Goal: Communication & Community: Answer question/provide support

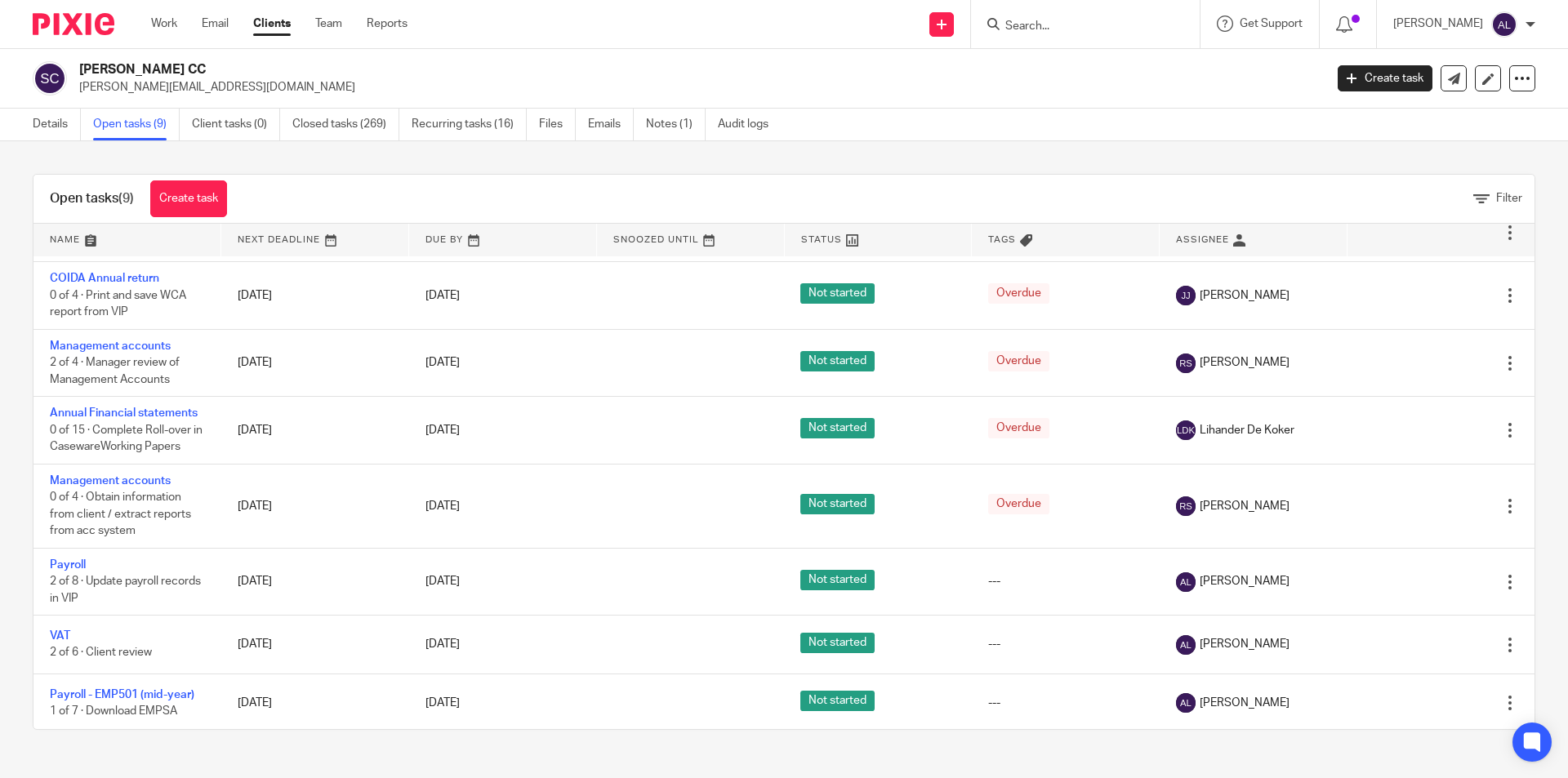
scroll to position [122, 0]
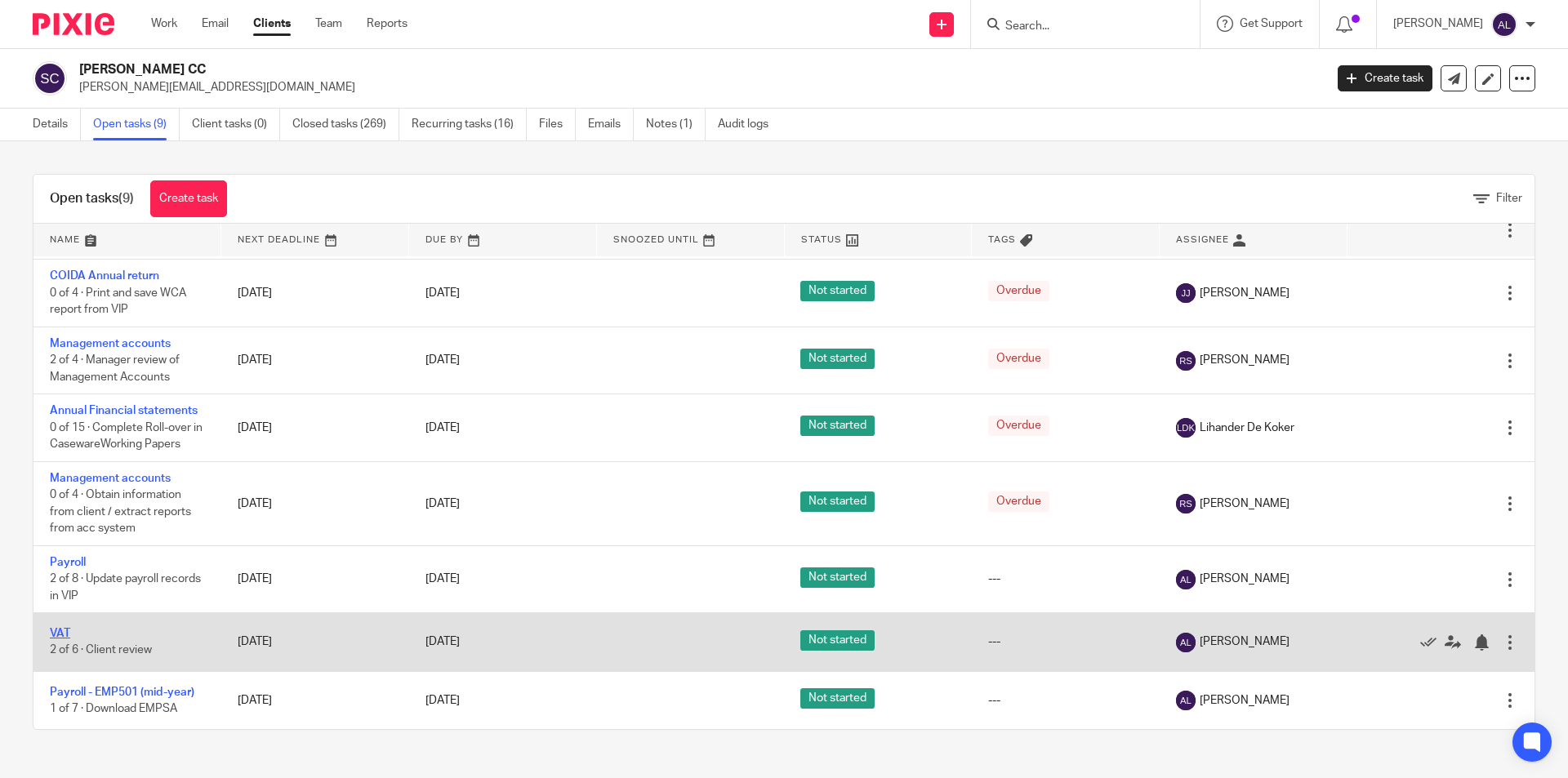
click at [60, 635] on link "VAT" at bounding box center [60, 634] width 21 height 11
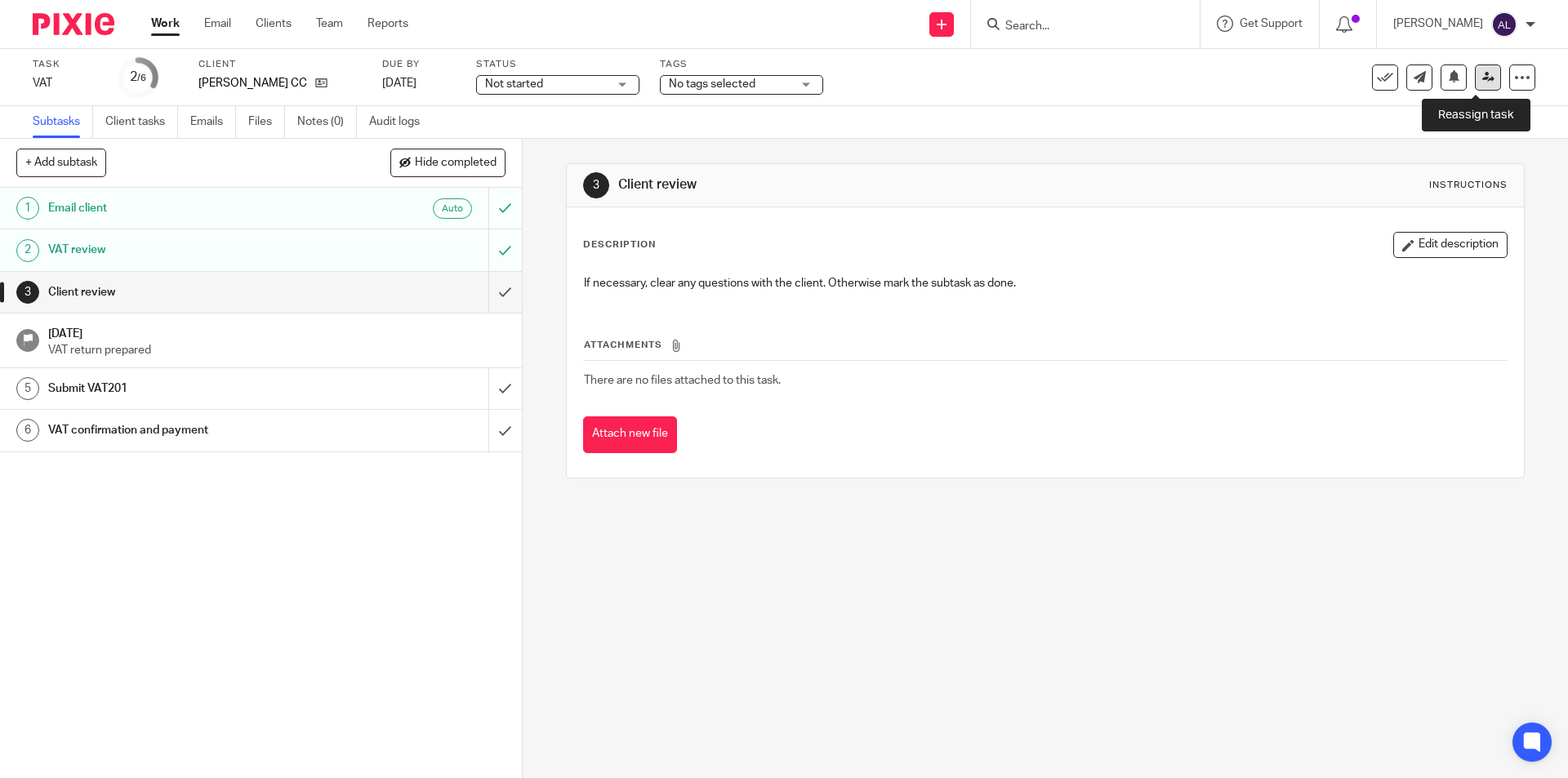
click at [1483, 74] on icon at bounding box center [1488, 77] width 12 height 12
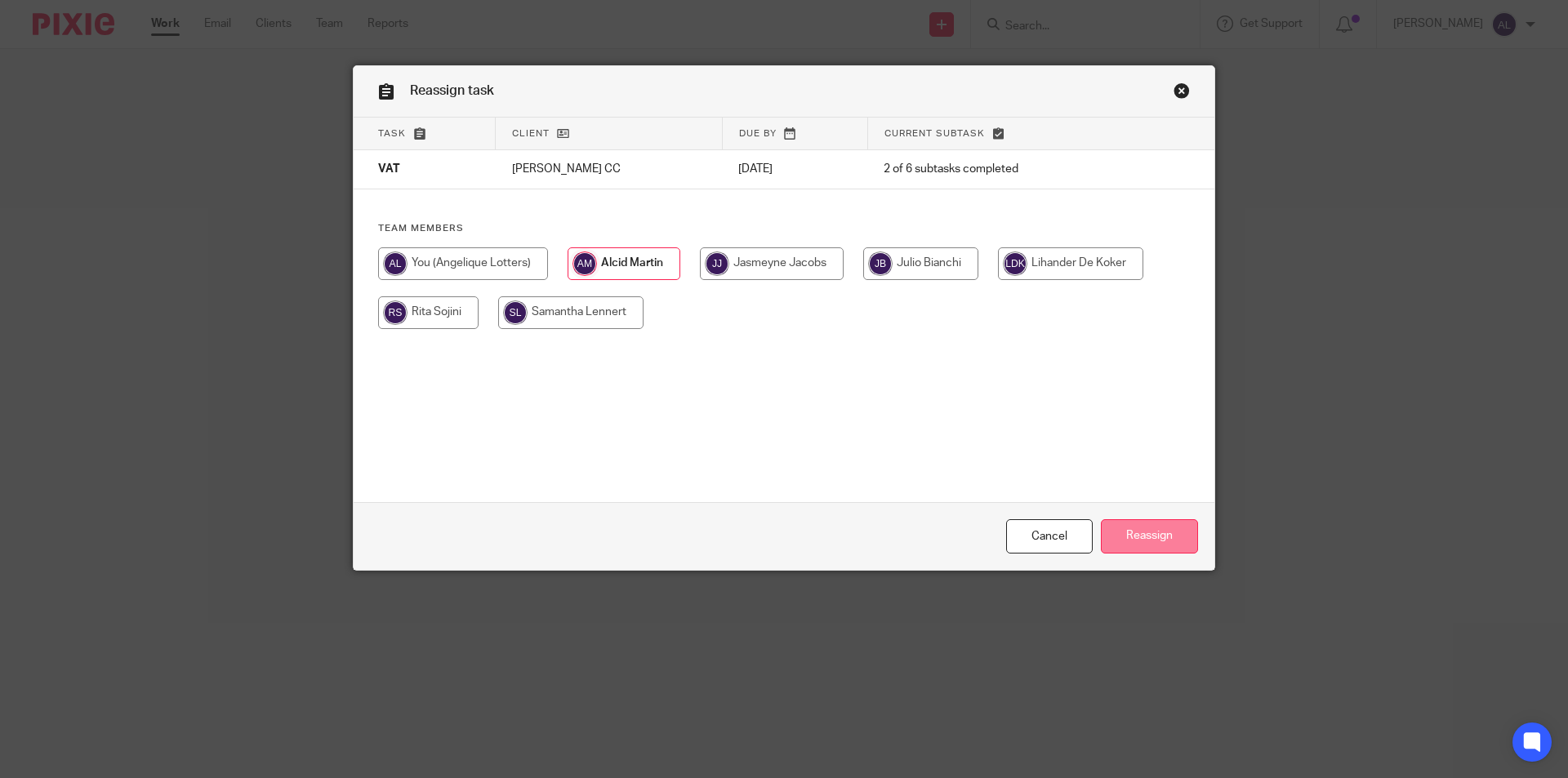
click at [1150, 530] on input "Reassign" at bounding box center [1149, 537] width 97 height 35
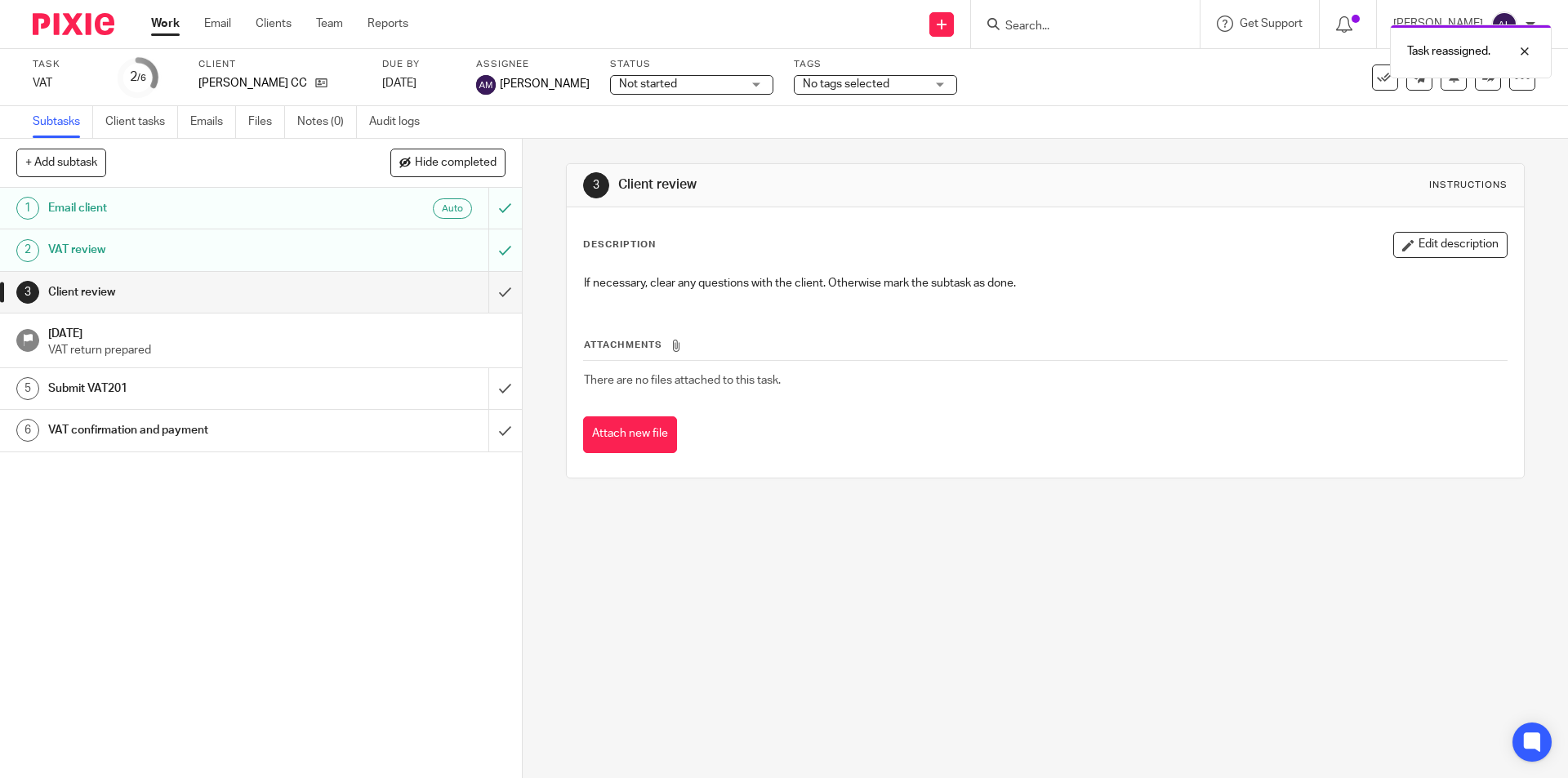
click at [1057, 28] on div "Task reassigned." at bounding box center [1167, 48] width 768 height 62
click at [1057, 30] on div "Task reassigned." at bounding box center [1167, 48] width 768 height 62
click at [1043, 30] on div "Task reassigned." at bounding box center [1167, 48] width 768 height 62
click at [1036, 23] on div "Task reassigned." at bounding box center [1167, 48] width 768 height 62
click at [1043, 25] on input "Search" at bounding box center [1077, 27] width 147 height 15
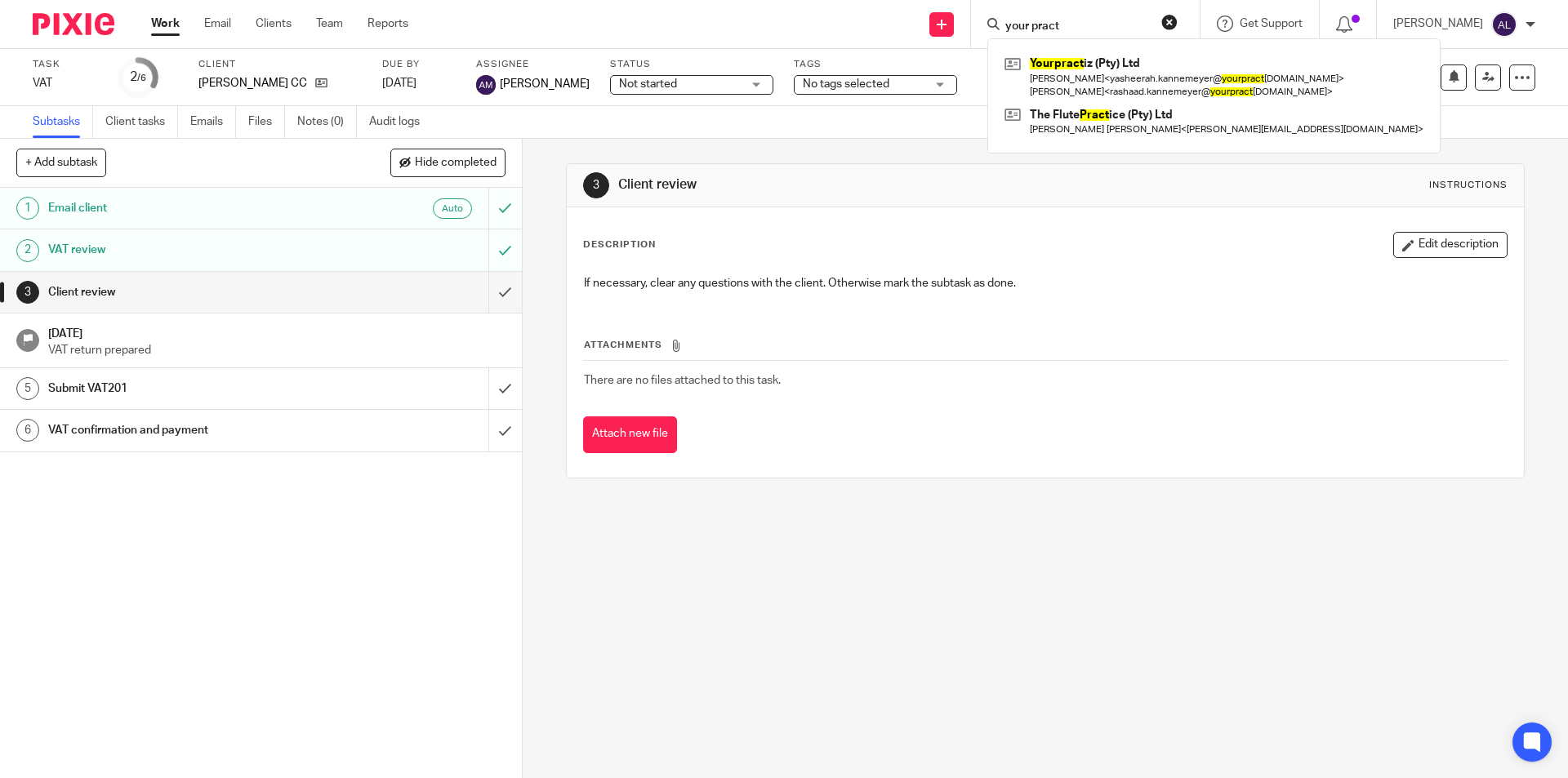
type input "your pract"
click button "submit" at bounding box center [0, 0] width 0 height 0
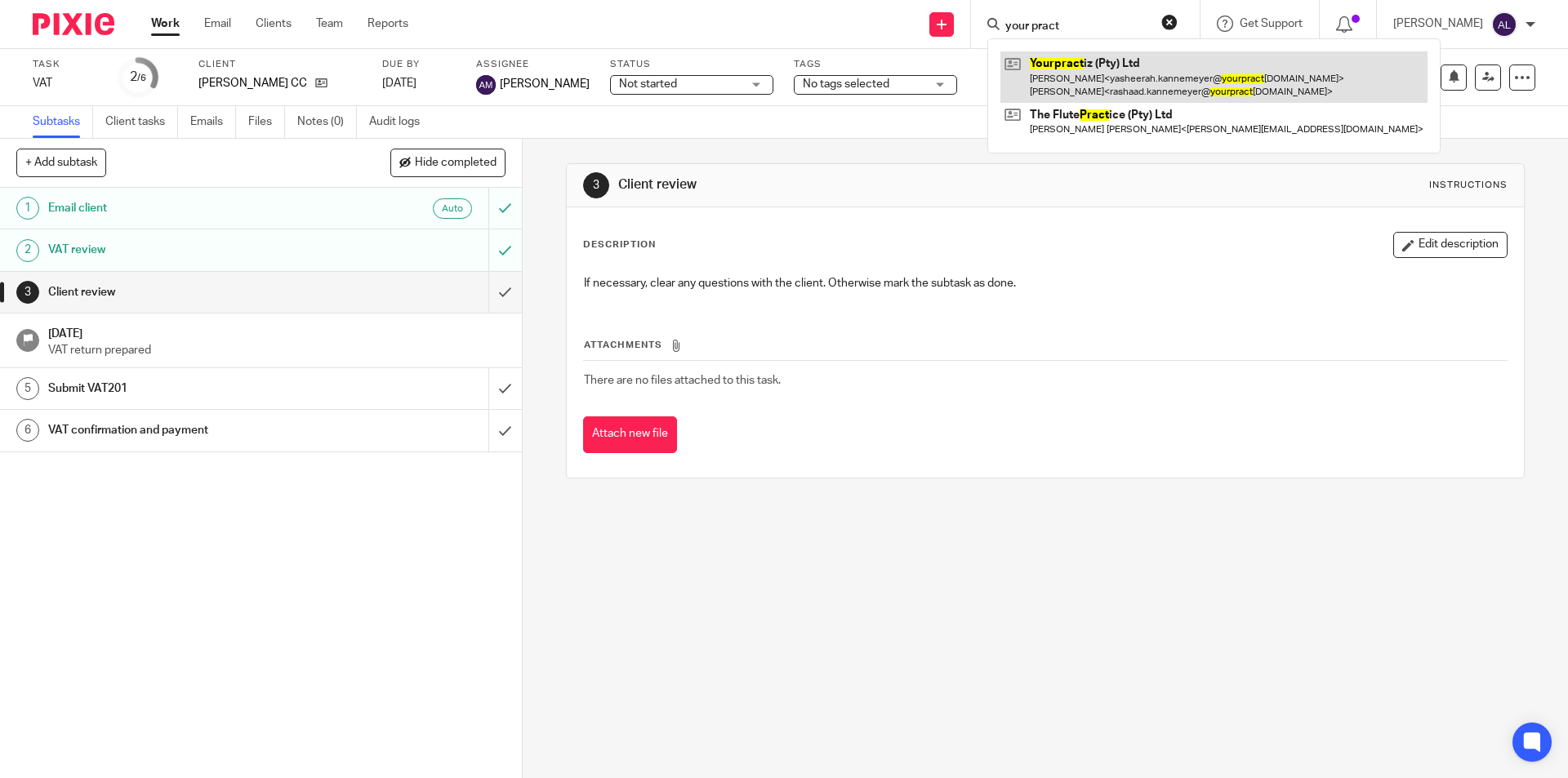
click at [1078, 65] on link at bounding box center [1214, 77] width 427 height 51
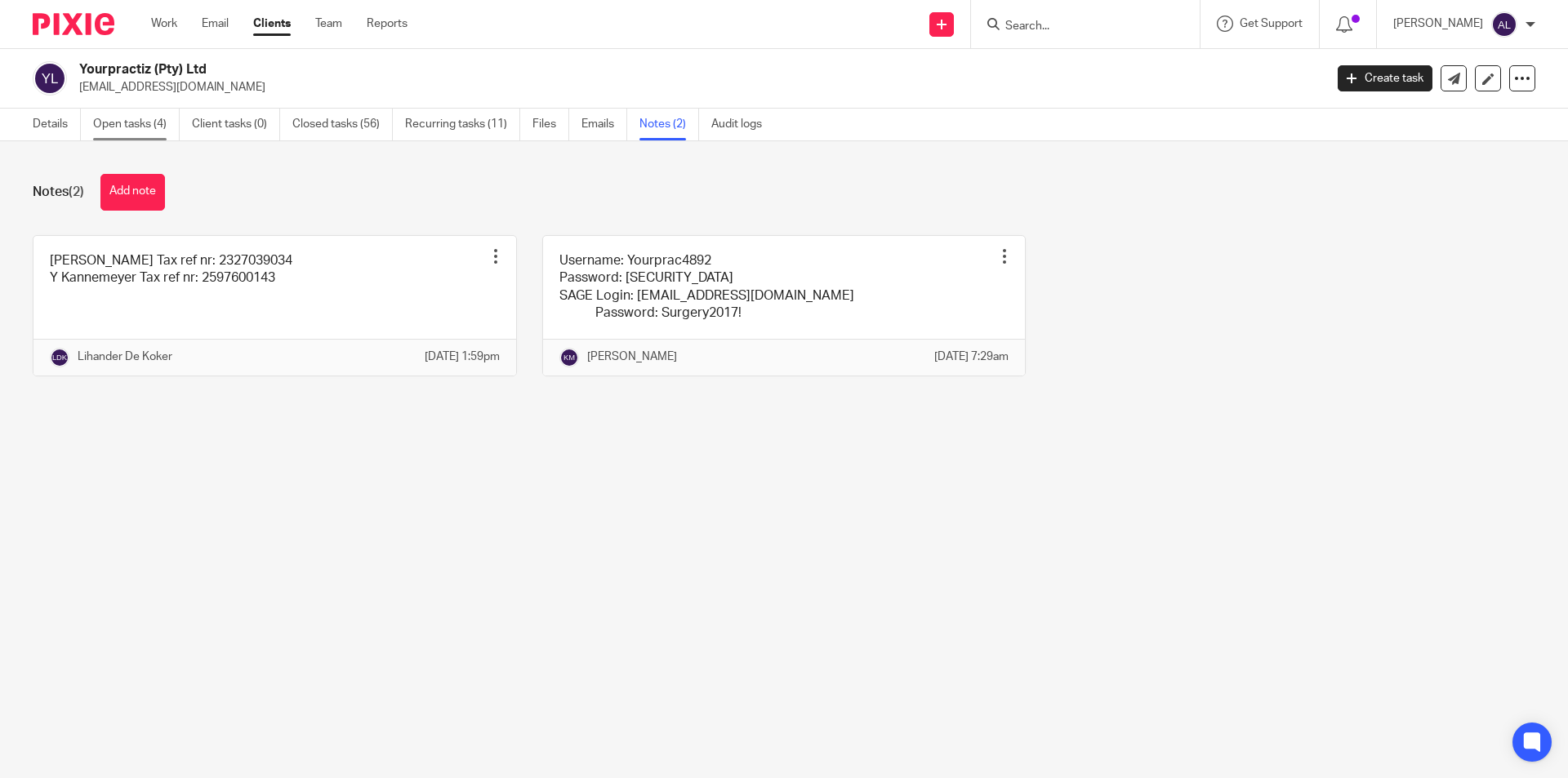
click at [118, 124] on link "Open tasks (4)" at bounding box center [135, 124] width 86 height 32
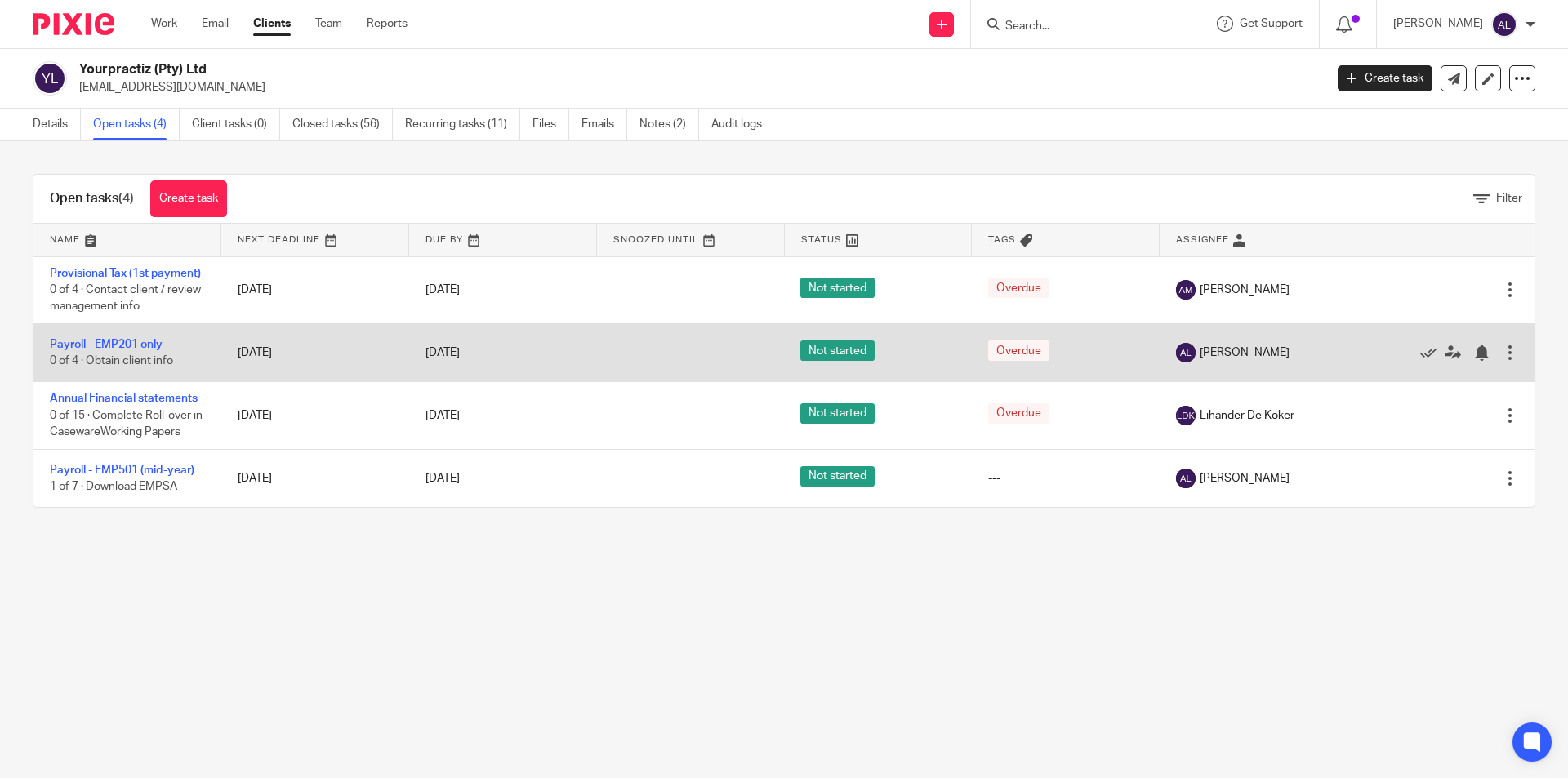
click at [119, 350] on link "Payroll - EMP201 only" at bounding box center [106, 345] width 112 height 11
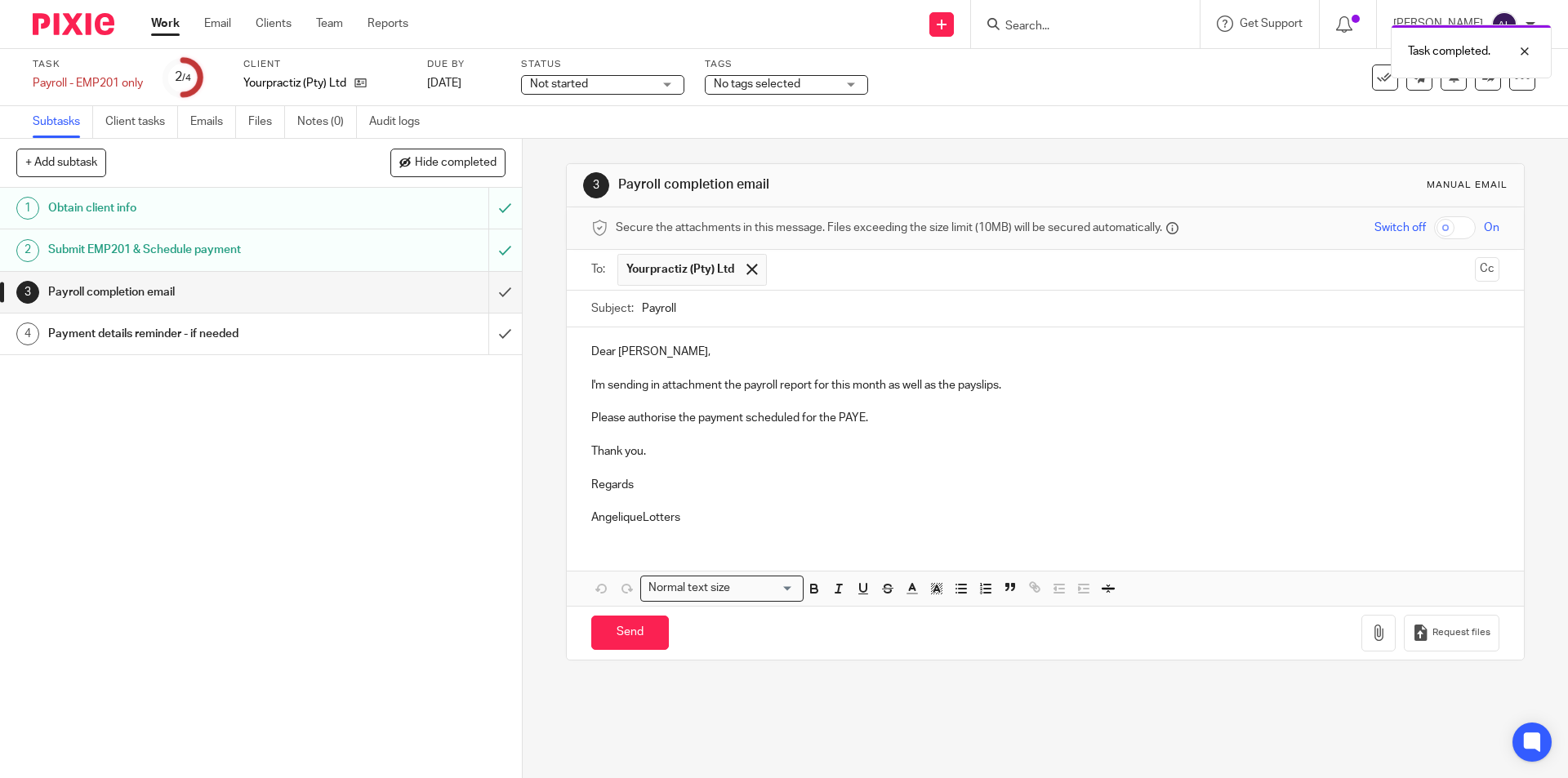
click at [642, 312] on input "Payroll" at bounding box center [1071, 309] width 857 height 37
click at [783, 308] on input "August Payroll" at bounding box center [1071, 309] width 857 height 37
type input "August Payroll Reports"
click at [630, 353] on p "Dear [PERSON_NAME]," at bounding box center [1044, 352] width 907 height 16
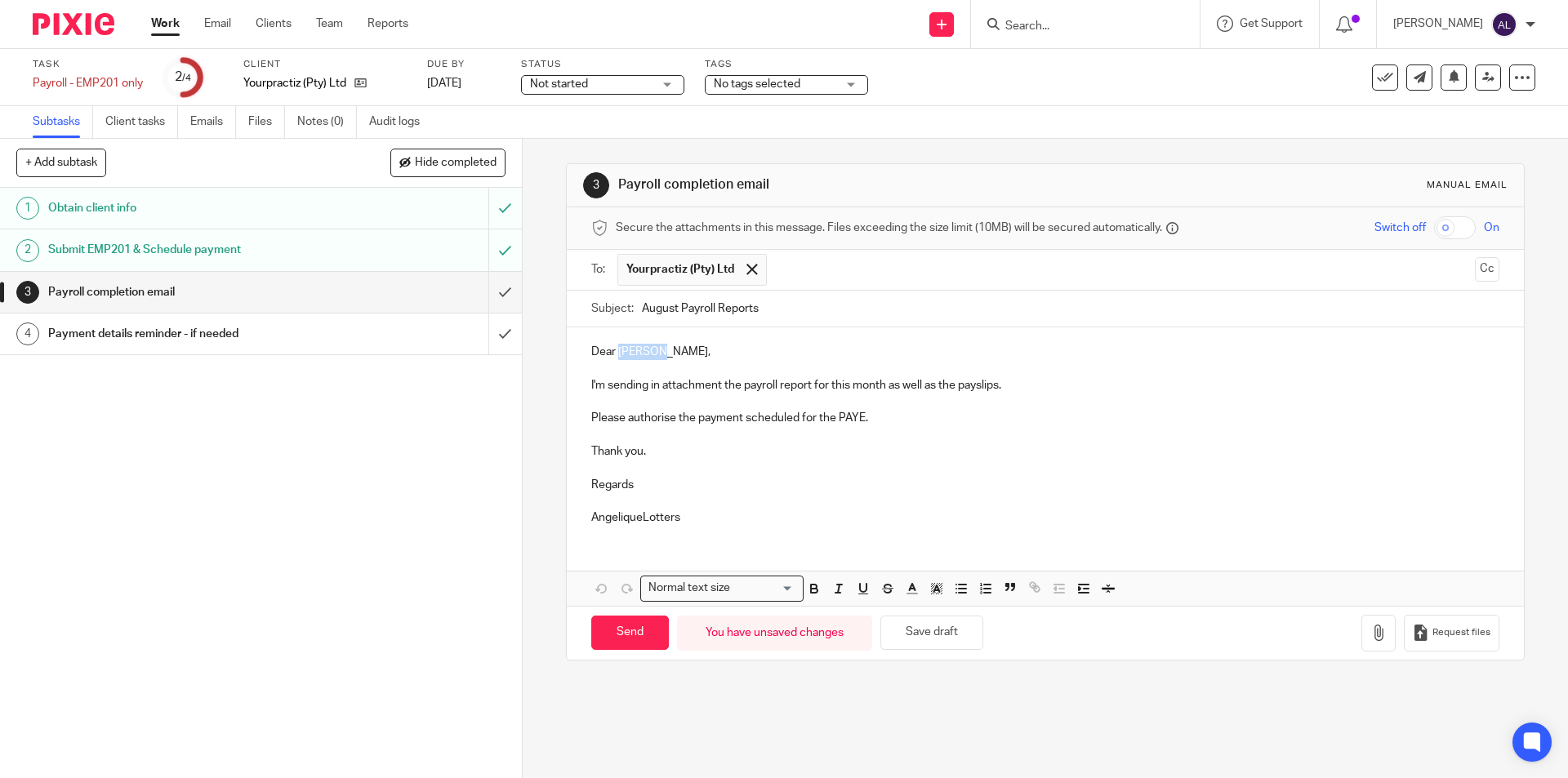
click at [630, 353] on p "Dear [PERSON_NAME]," at bounding box center [1044, 352] width 907 height 16
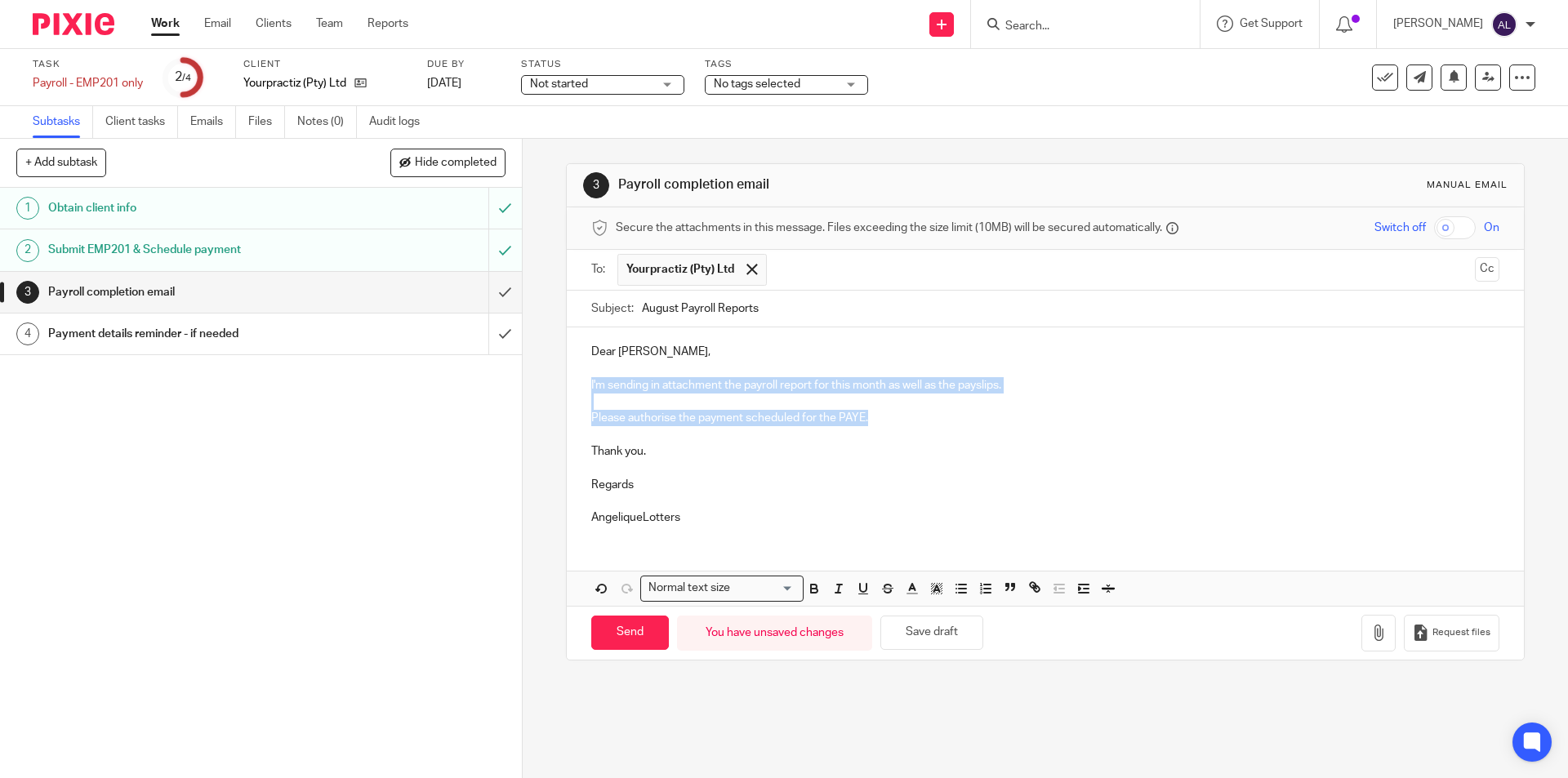
drag, startPoint x: 871, startPoint y: 415, endPoint x: 570, endPoint y: 379, distance: 303.1
click at [570, 379] on div "Dear Yasheerah, I'm sending in attachment the payroll report for this month as …" at bounding box center [1044, 432] width 956 height 211
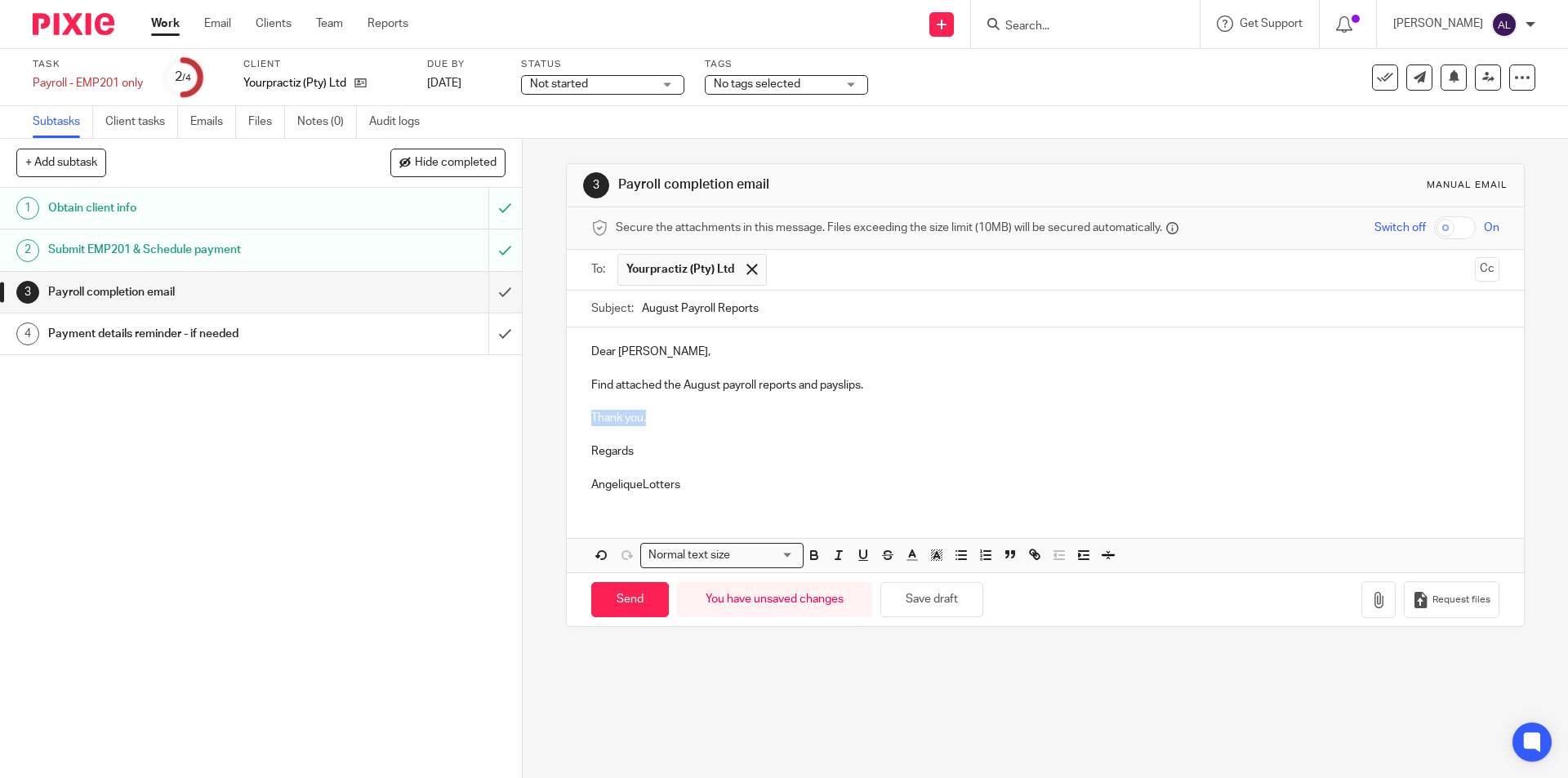
drag, startPoint x: 652, startPoint y: 419, endPoint x: 582, endPoint y: 419, distance: 70.0
click at [582, 419] on div "Dear Yasheerah, Find attached the August payroll reports and payslips. Thank yo…" at bounding box center [1044, 416] width 956 height 177
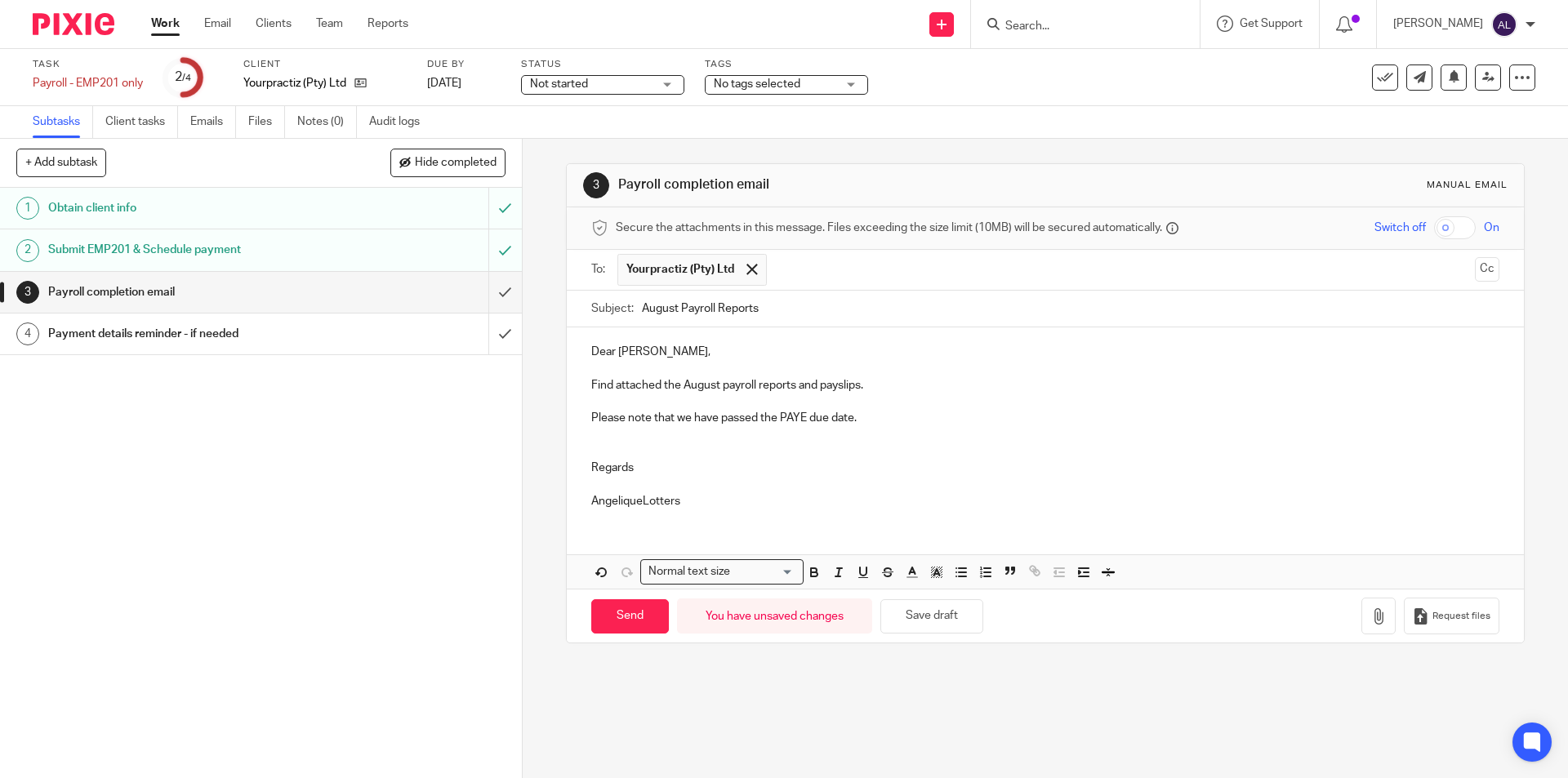
click at [656, 473] on p "Regards" at bounding box center [1044, 468] width 907 height 16
click at [639, 502] on p "AngeliqueLotters" at bounding box center [1044, 501] width 907 height 16
click at [754, 414] on p "Please note that we have passed the PAYE due date." at bounding box center [1044, 418] width 907 height 16
click at [1370, 608] on icon "button" at bounding box center [1378, 616] width 16 height 16
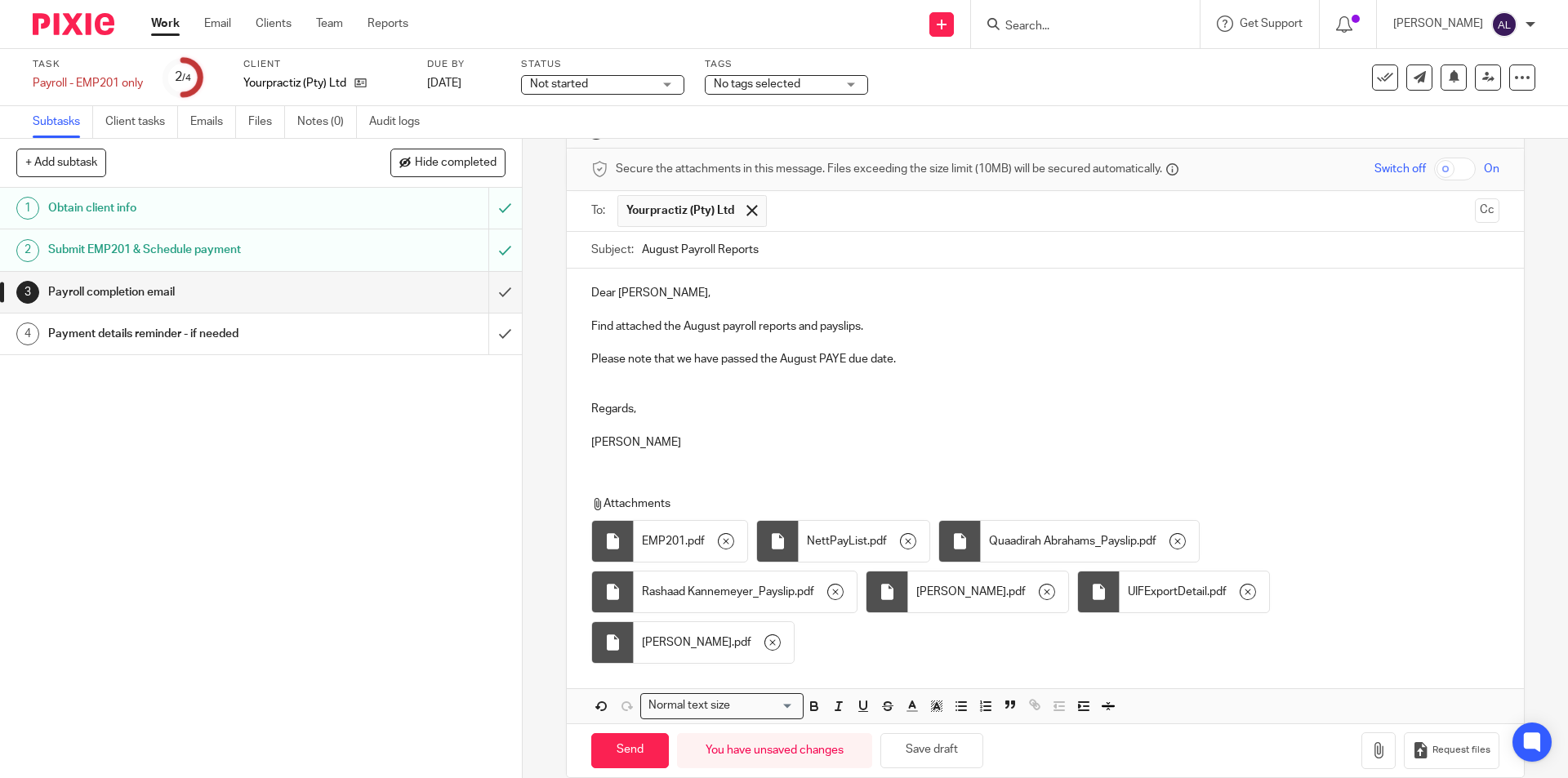
scroll to position [83, 0]
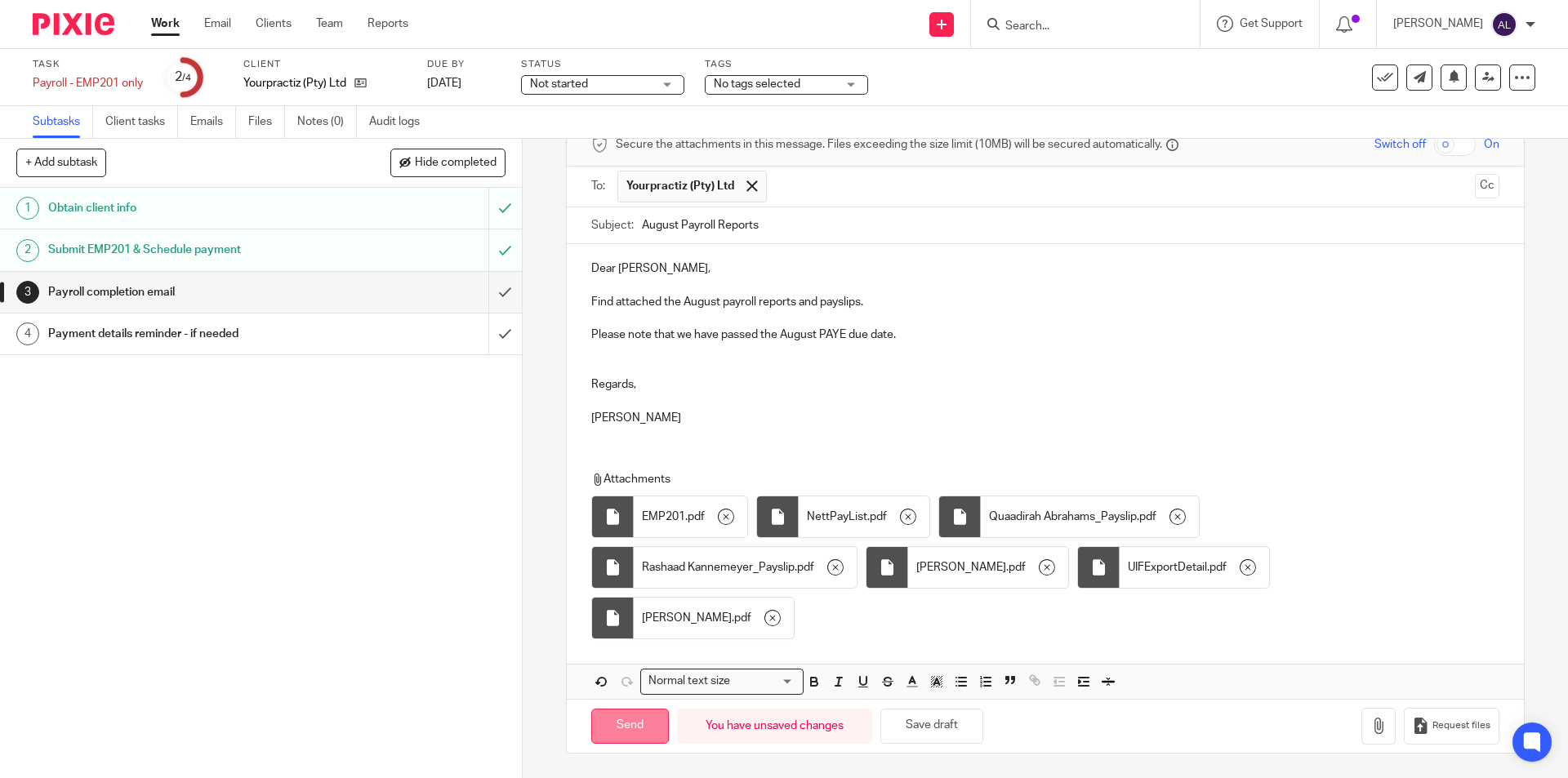
click at [624, 736] on input "Send" at bounding box center [630, 725] width 78 height 35
type input "Sent"
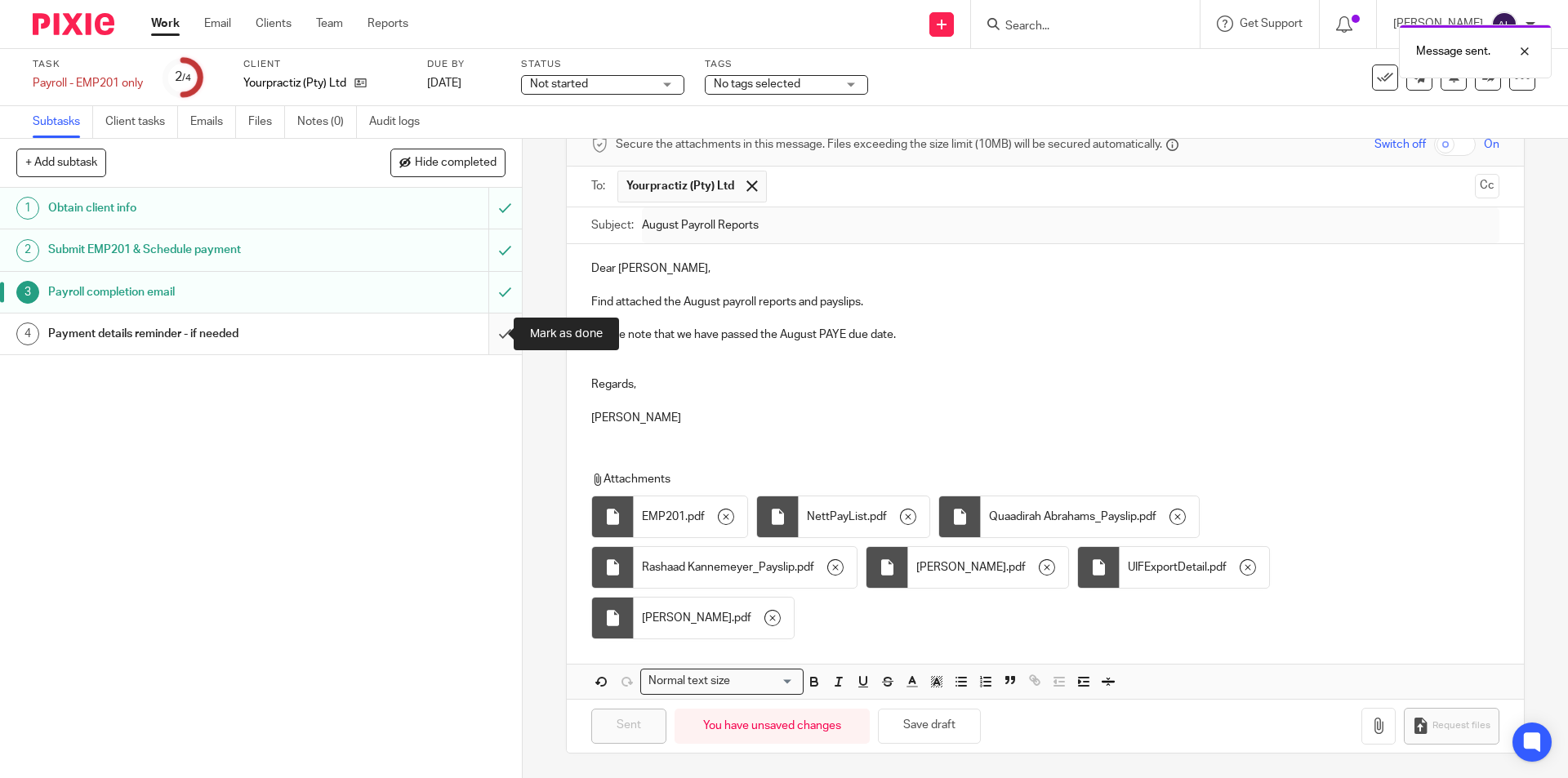
click at [483, 347] on input "submit" at bounding box center [261, 334] width 522 height 41
